Goal: Navigation & Orientation: Find specific page/section

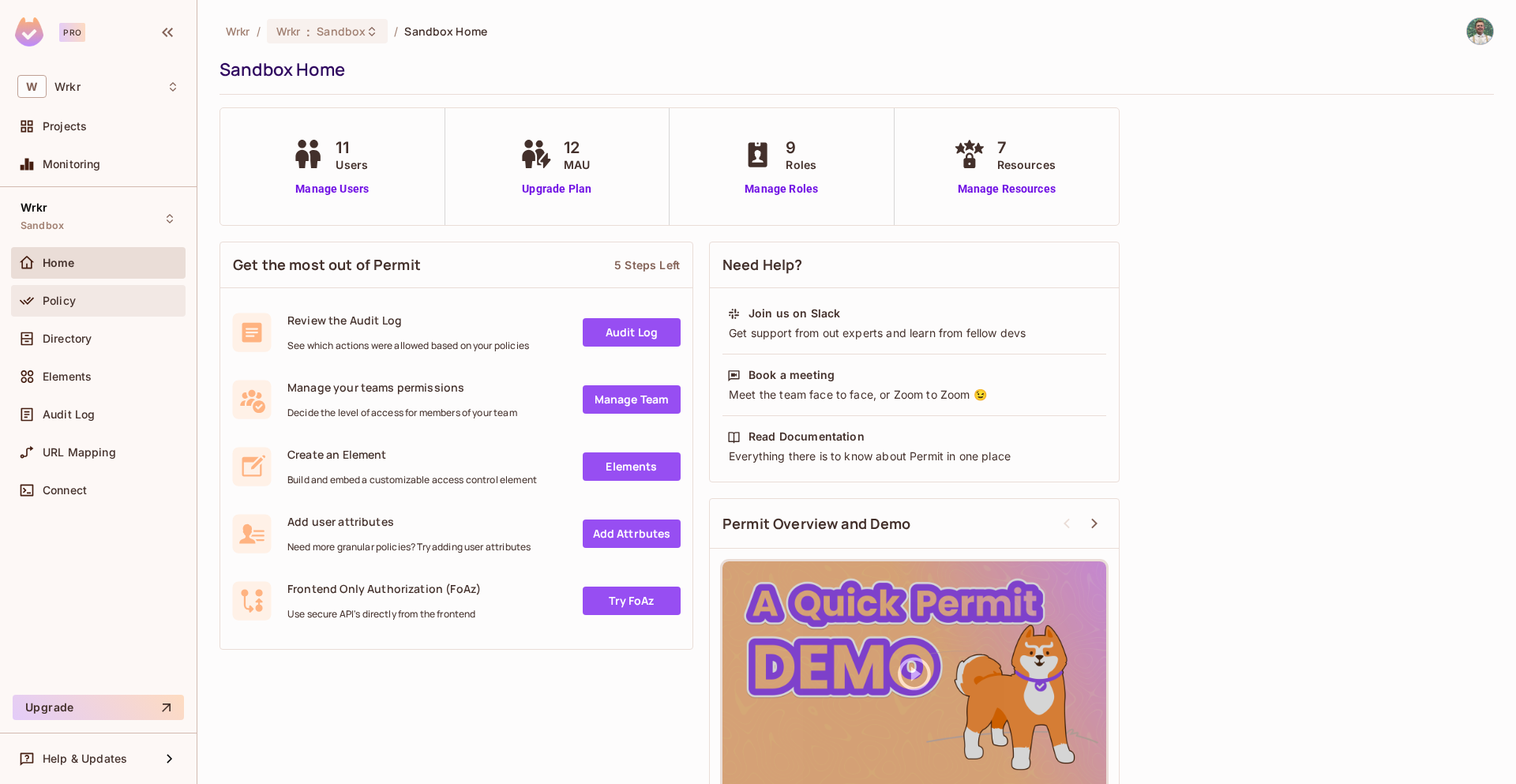
click at [125, 295] on div "Policy" at bounding box center [111, 301] width 137 height 13
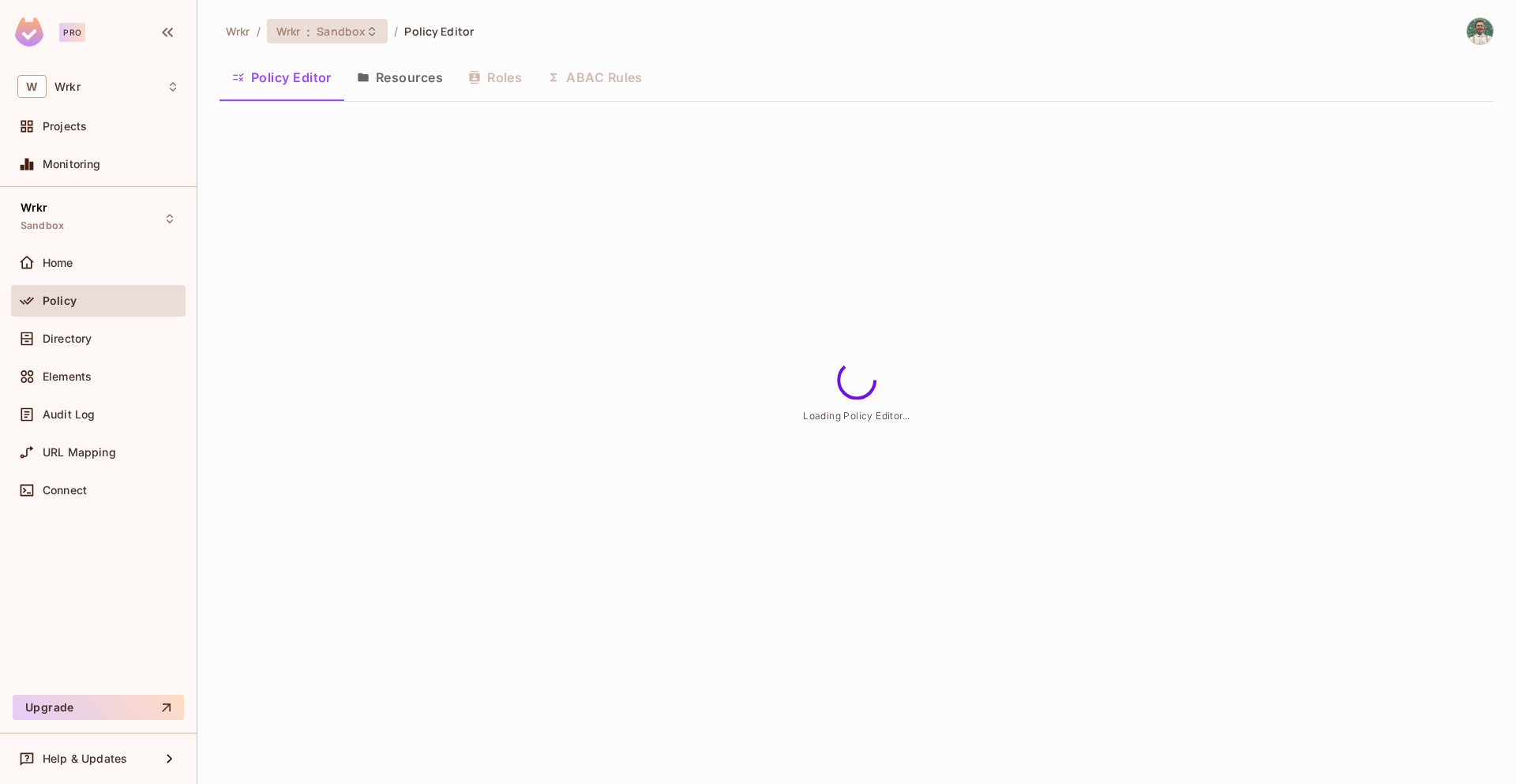
click at [350, 25] on span "Sandbox" at bounding box center [340, 31] width 49 height 15
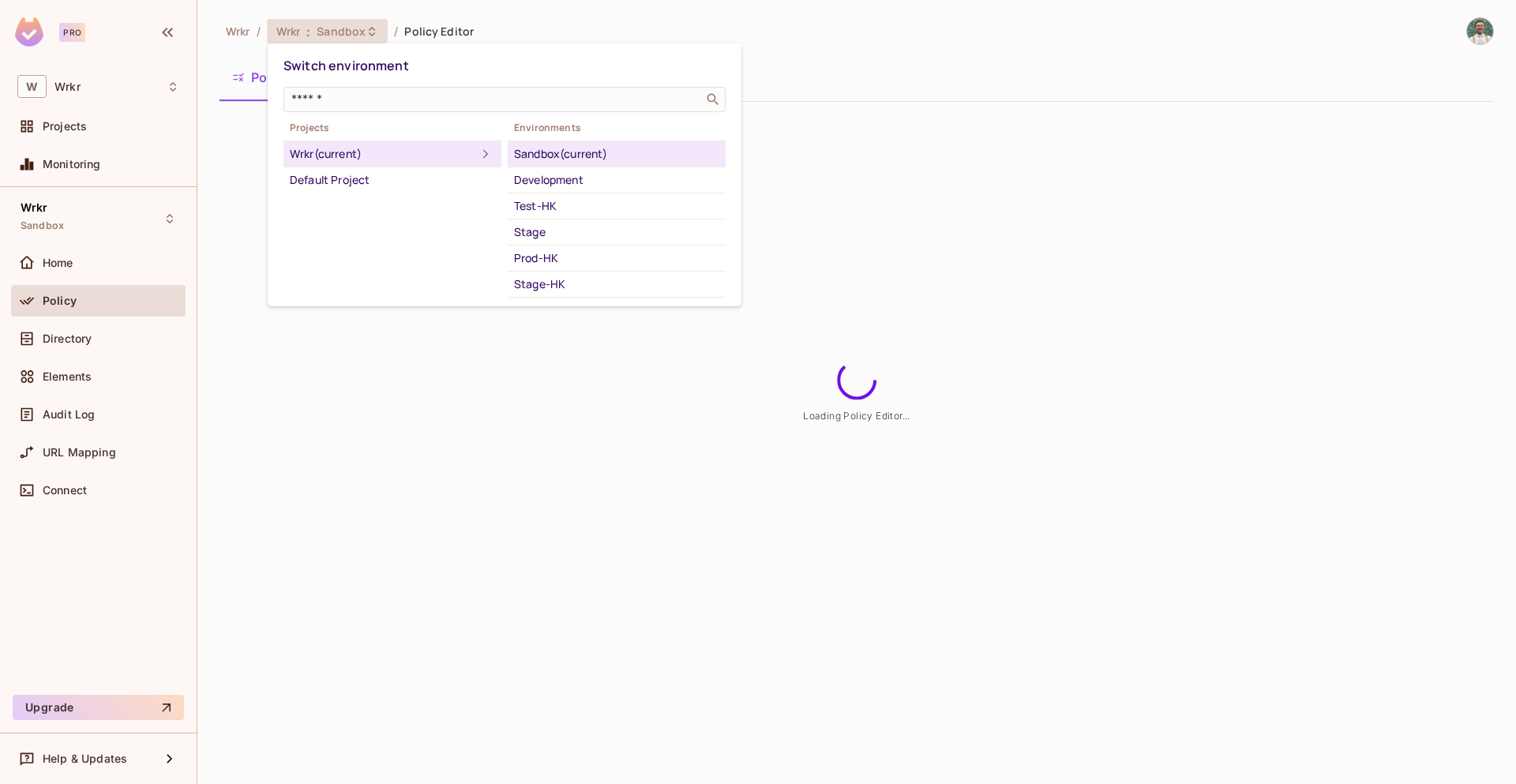
click at [78, 227] on div at bounding box center [758, 392] width 1516 height 784
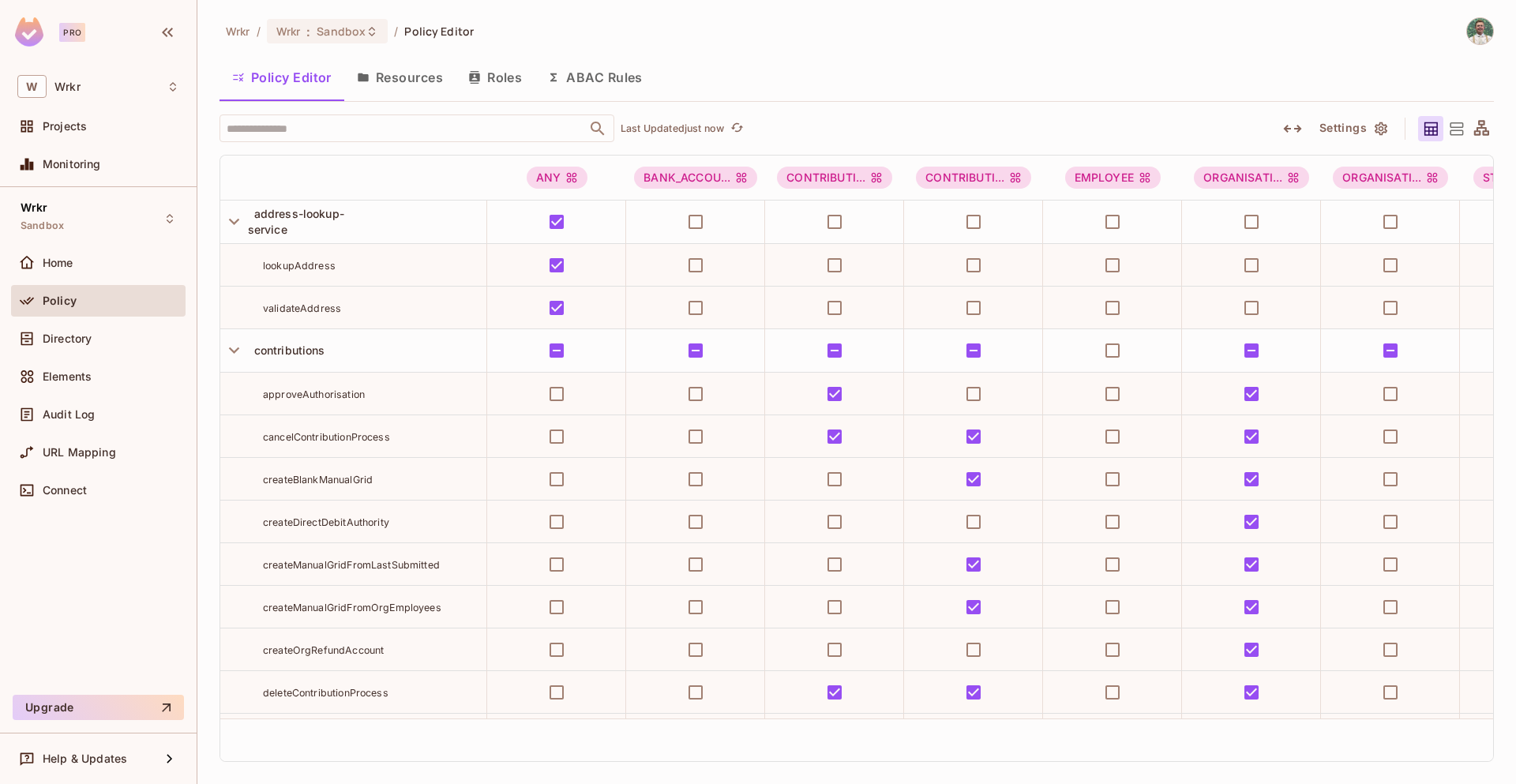
click at [97, 223] on div at bounding box center [758, 392] width 1516 height 784
click at [129, 225] on div "Wrkr Sandbox" at bounding box center [98, 218] width 174 height 43
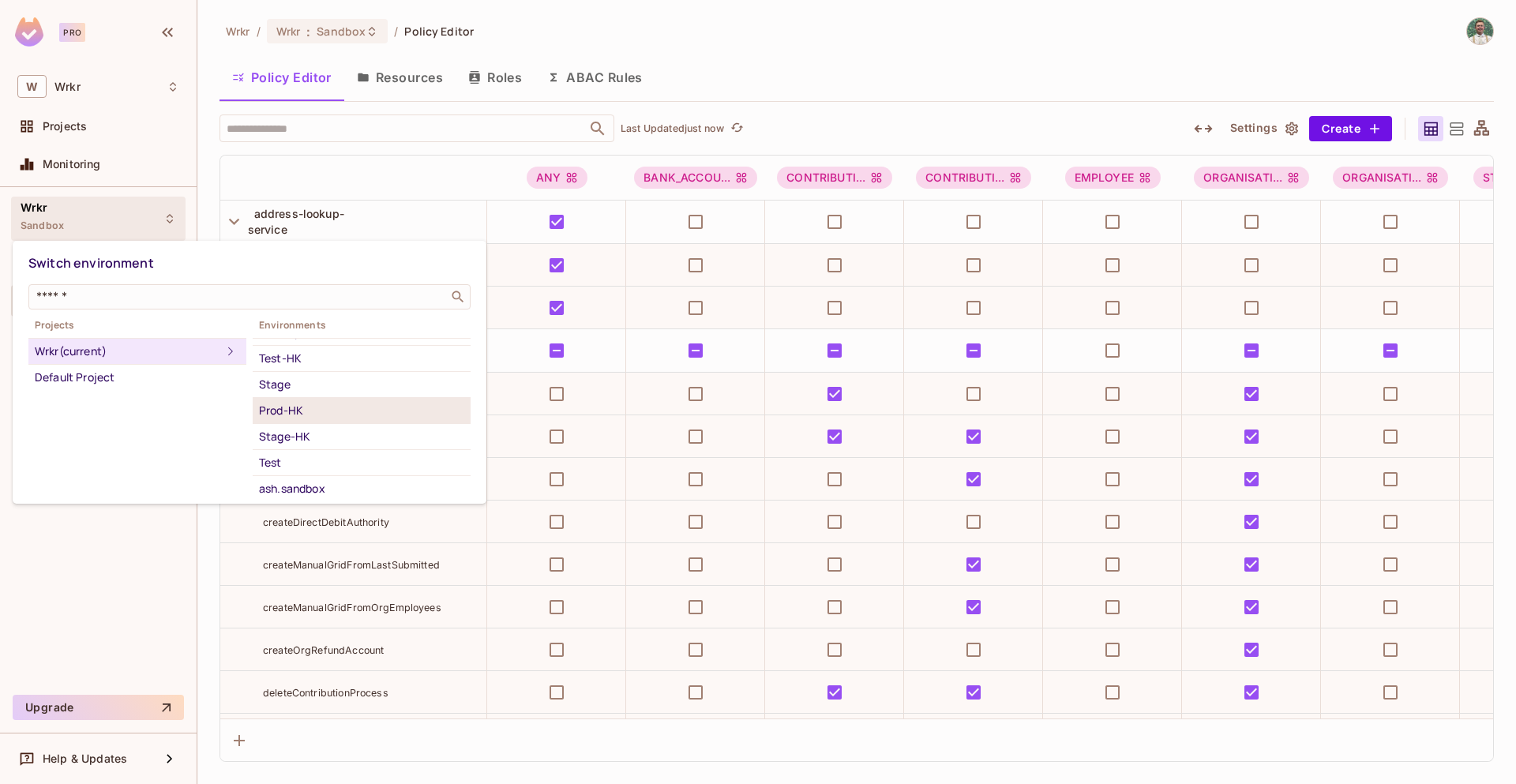
scroll to position [51, 0]
click at [277, 461] on div "Test" at bounding box center [362, 457] width 206 height 19
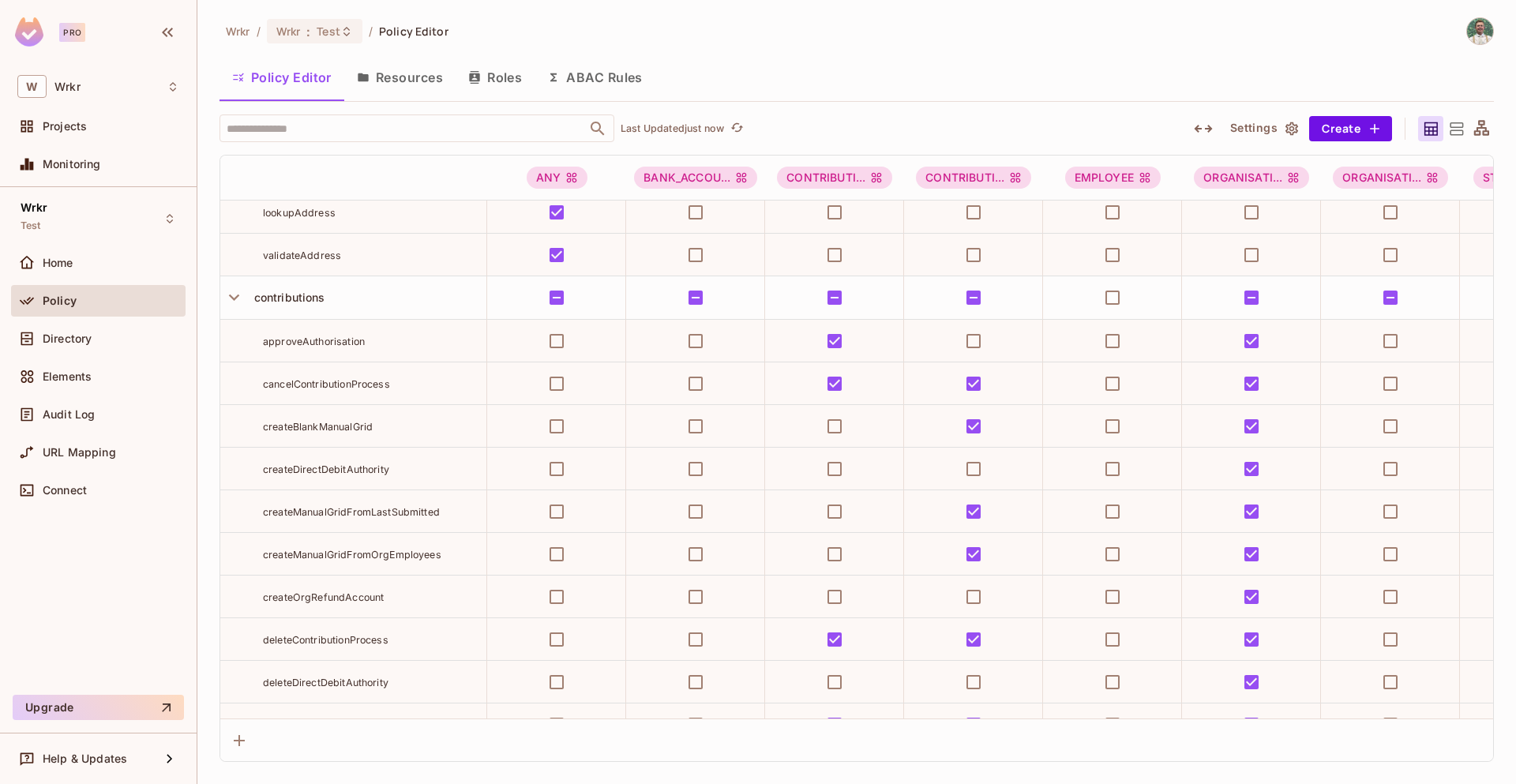
scroll to position [57, 0]
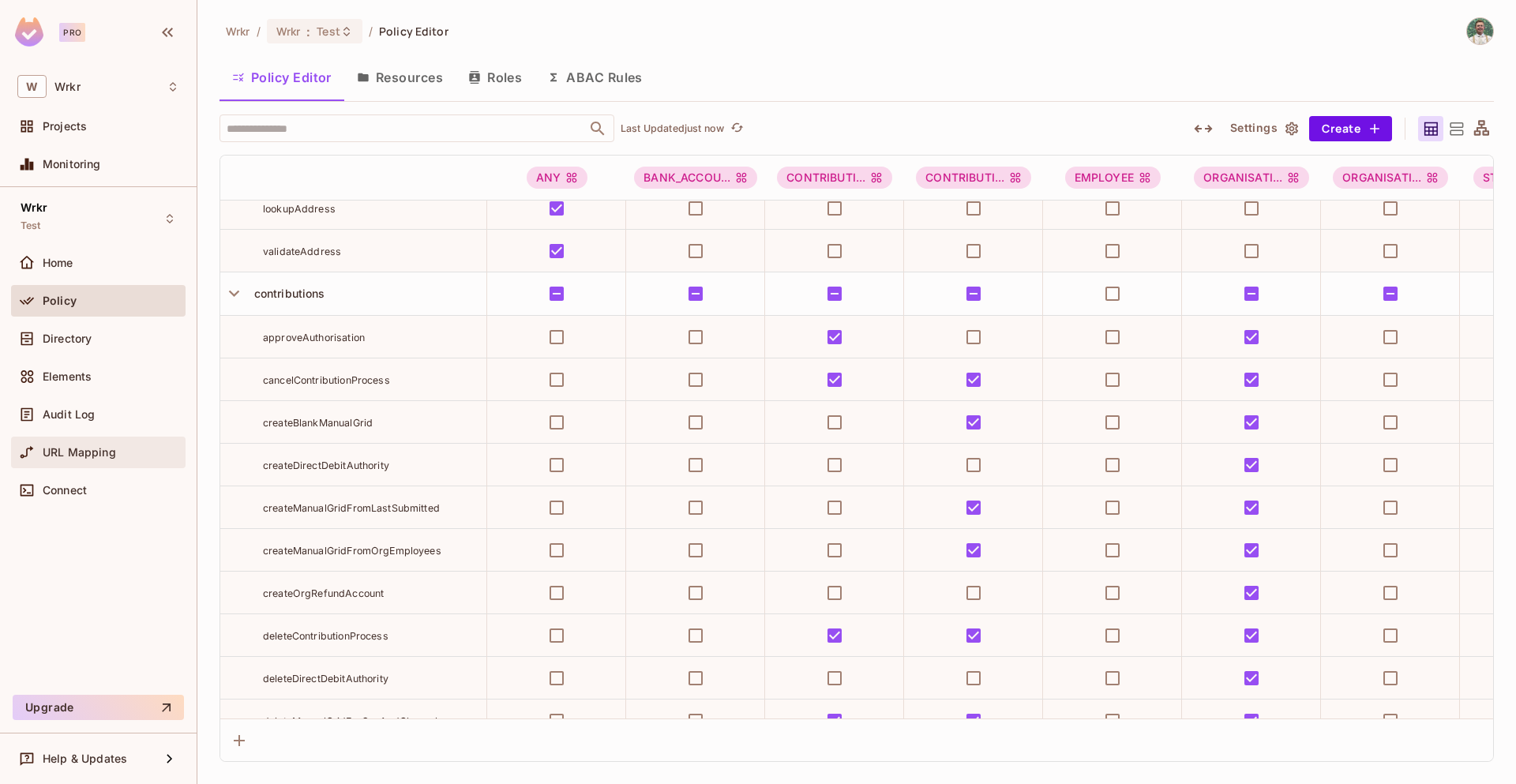
click at [91, 459] on div "URL Mapping" at bounding box center [98, 452] width 161 height 19
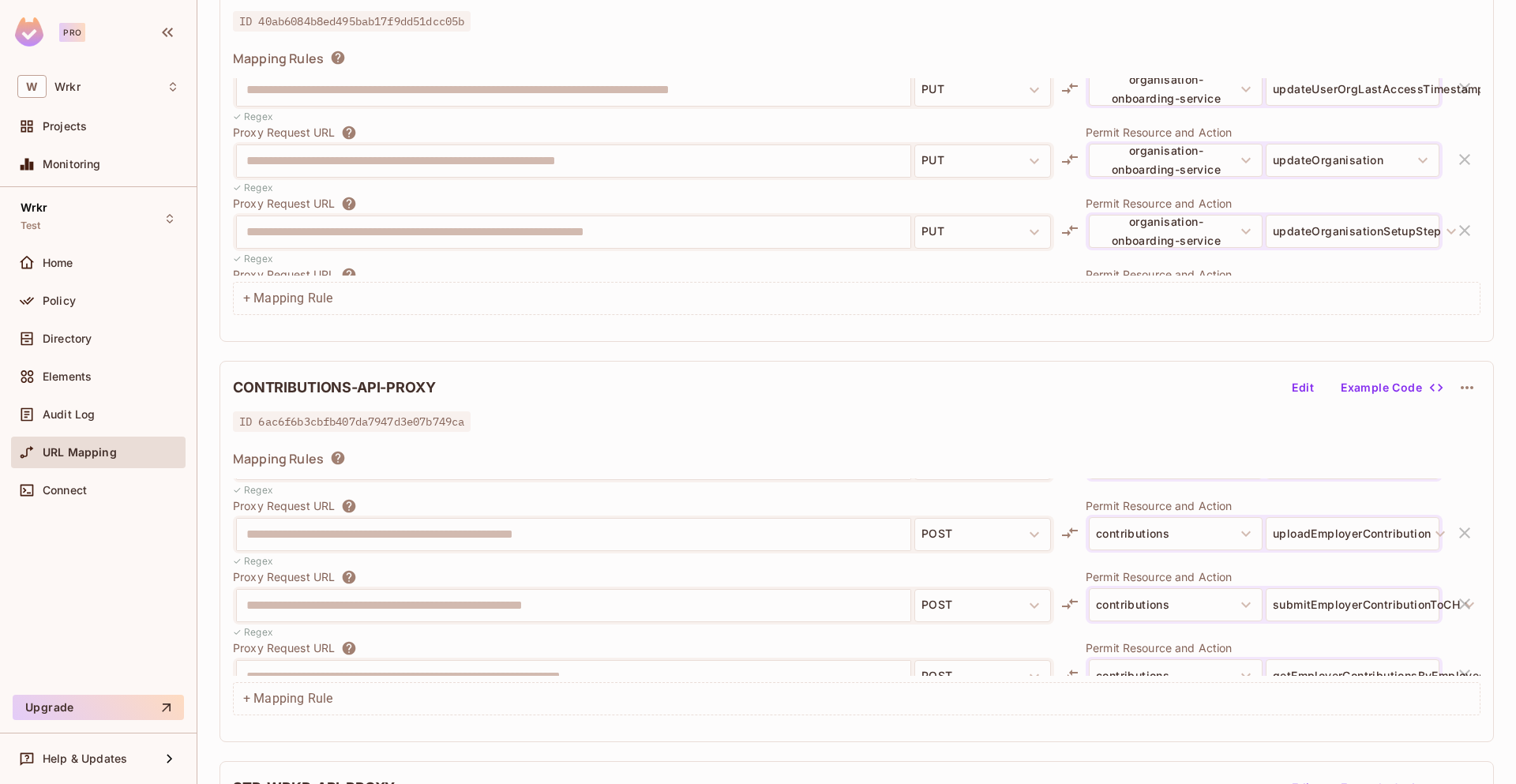
scroll to position [2248, 0]
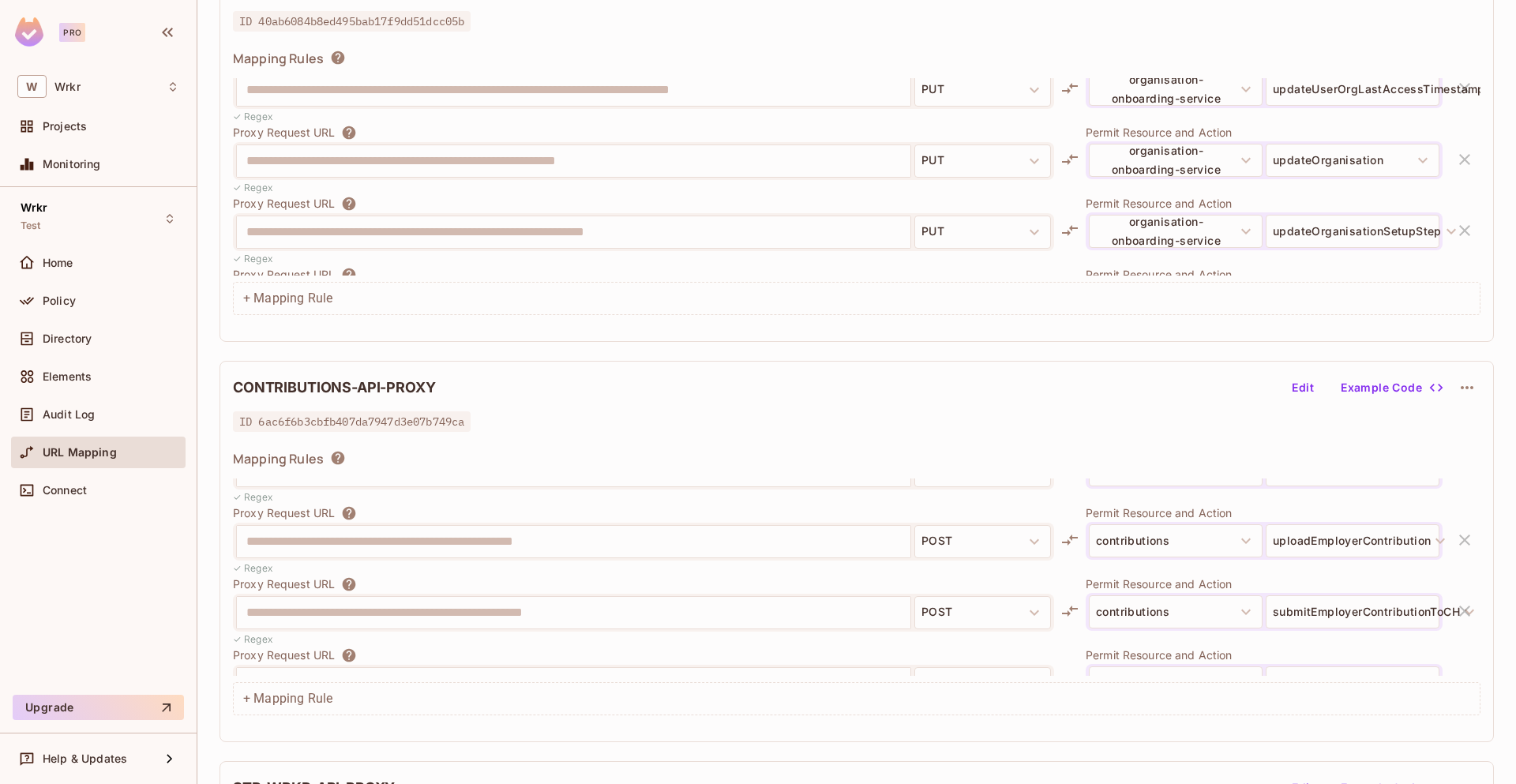
click at [512, 424] on div "ID 6ac6f6b3cbfb407da7947d3e07b749ca" at bounding box center [856, 422] width 1247 height 19
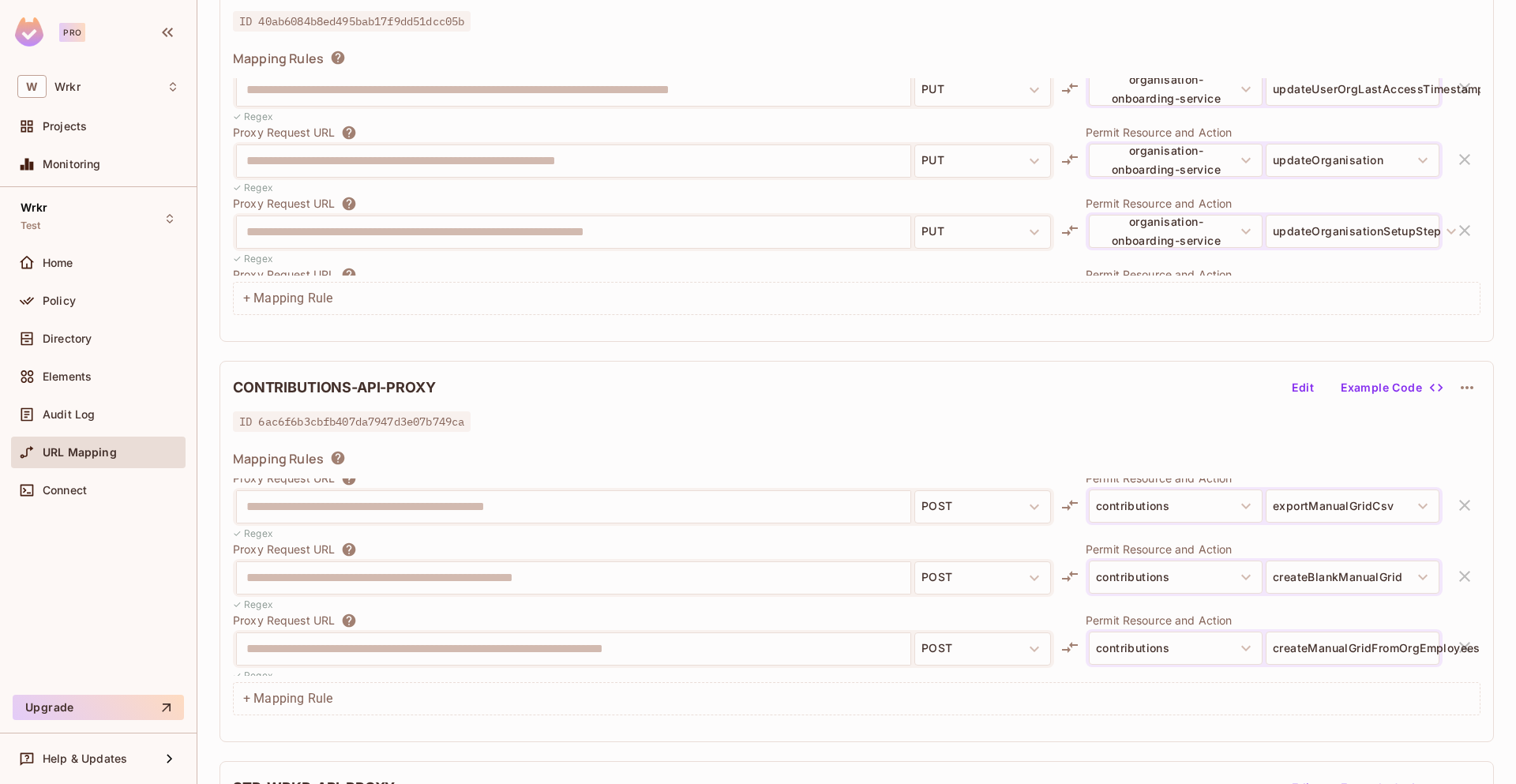
scroll to position [1998, 0]
click at [54, 308] on div "Policy" at bounding box center [98, 301] width 161 height 19
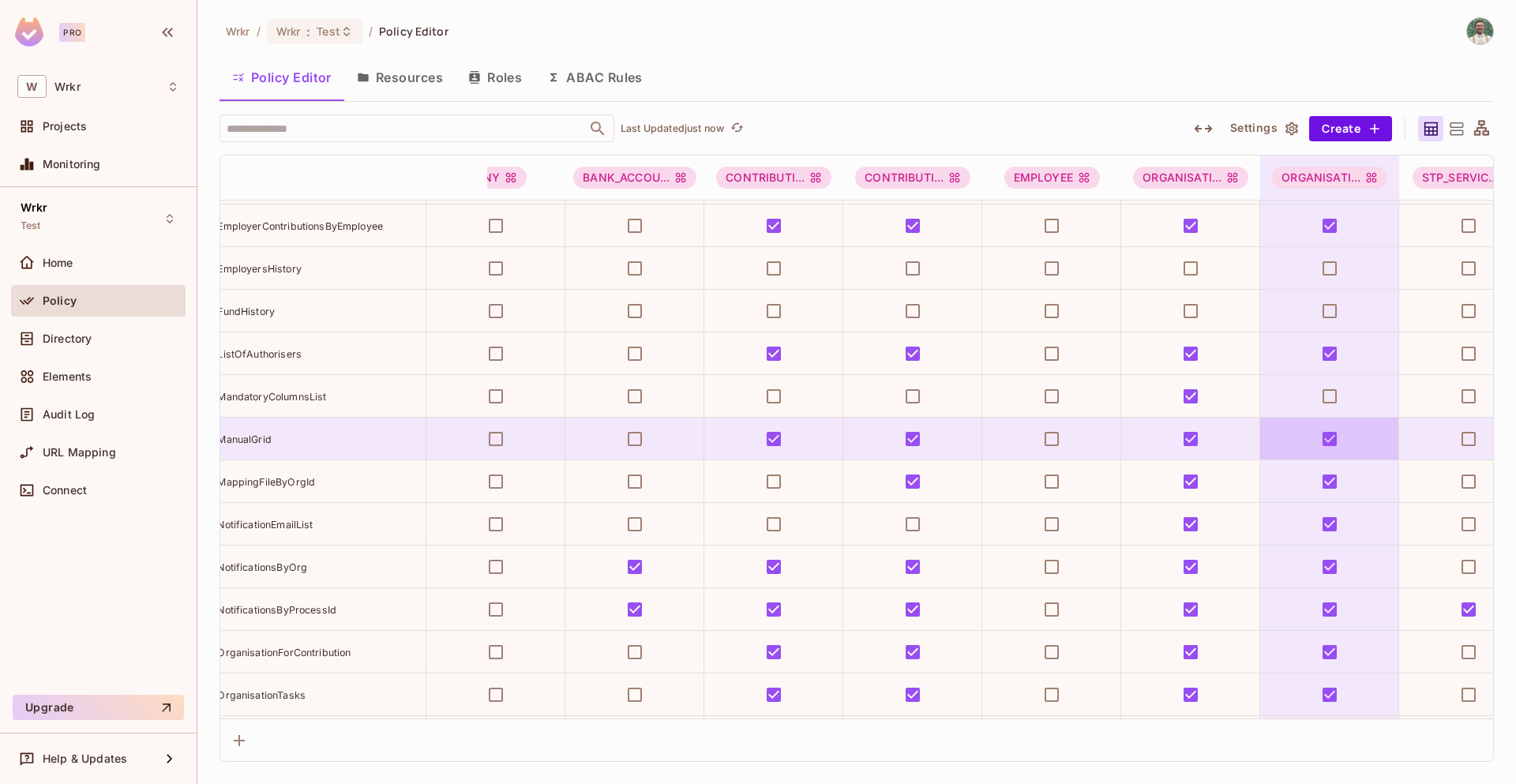
scroll to position [1745, 0]
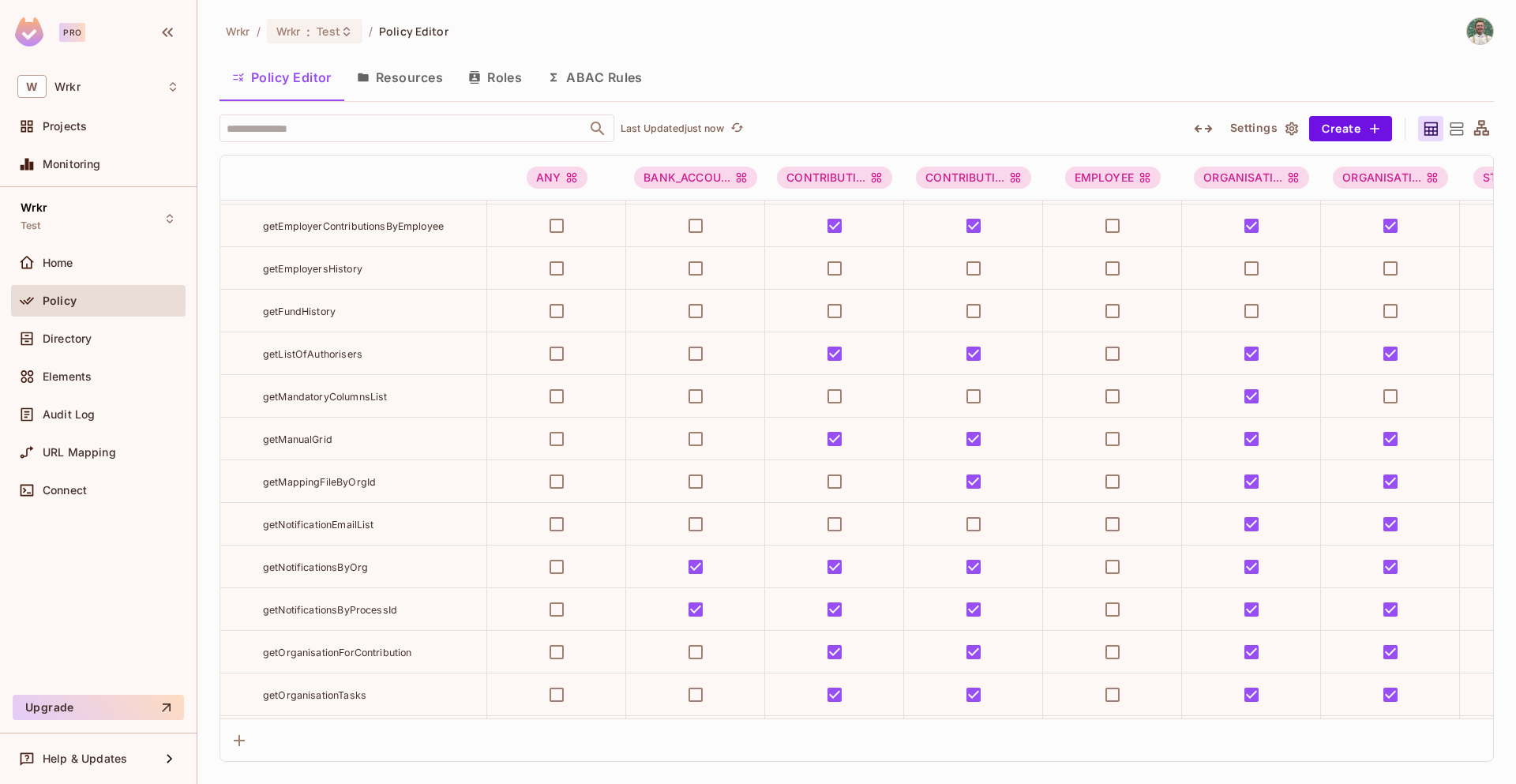
click at [297, 435] on span "getManualGrid" at bounding box center [297, 439] width 69 height 12
click at [408, 437] on div "getManualGrid" at bounding box center [375, 438] width 223 height 16
click at [391, 436] on div "getManualGrid" at bounding box center [375, 438] width 223 height 16
click at [323, 435] on span "getManualGrid" at bounding box center [297, 439] width 69 height 12
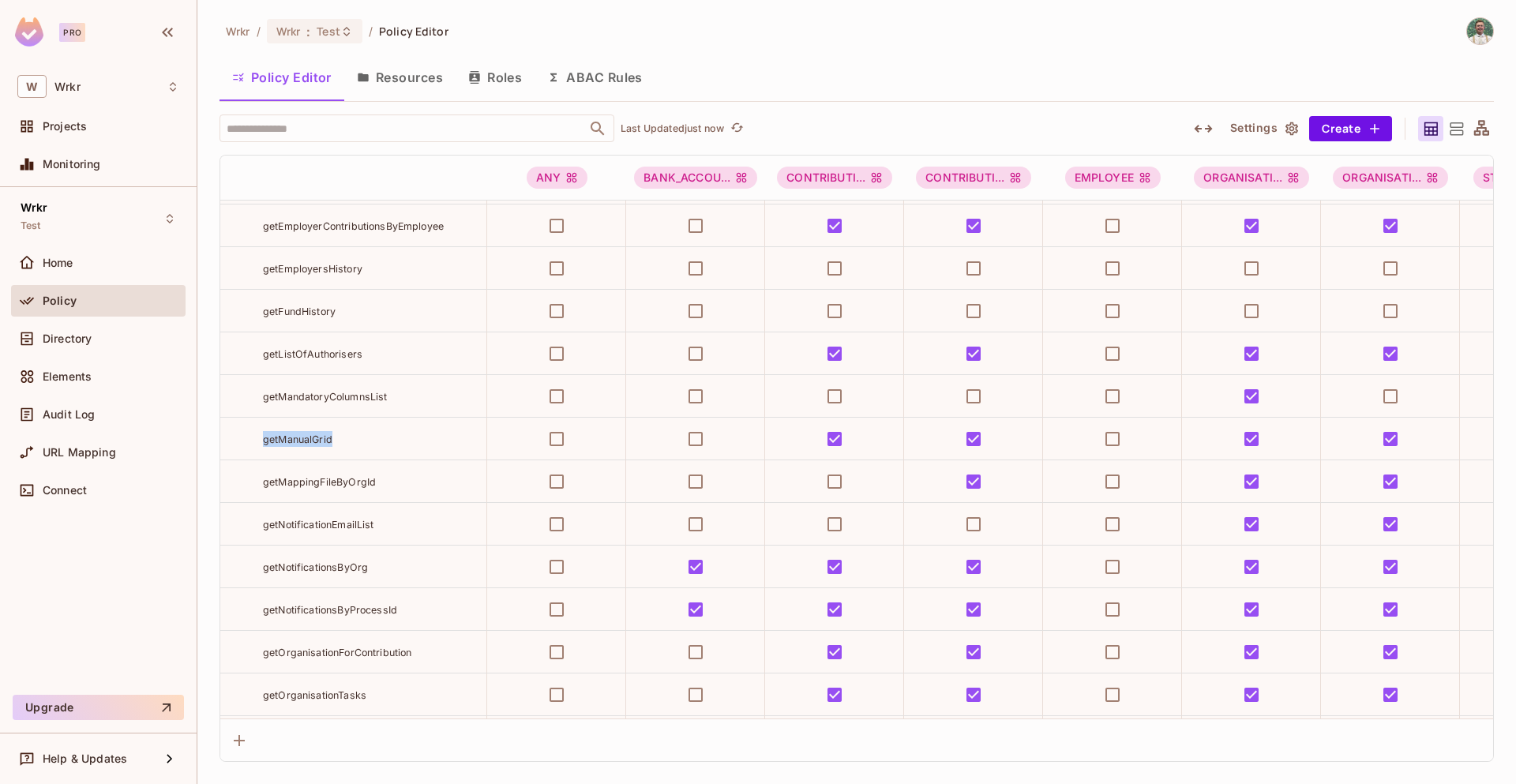
click at [323, 435] on span "getManualGrid" at bounding box center [297, 439] width 69 height 12
click at [649, 51] on div "Wrkr / Wrkr : Test / Policy Editor Policy Editor Resources Roles ABAC Rules ​ L…" at bounding box center [856, 389] width 1274 height 744
click at [791, 25] on div "Wrkr / Wrkr : Test / Policy Editor" at bounding box center [856, 31] width 1274 height 28
